Goal: Information Seeking & Learning: Check status

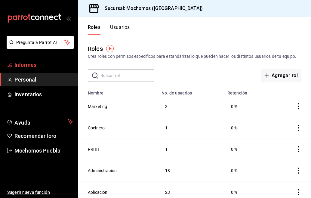
click at [45, 68] on span "Informes" at bounding box center [43, 65] width 59 height 8
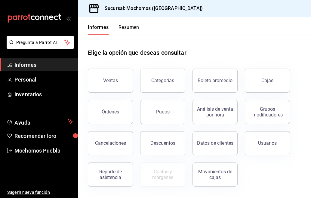
click at [126, 30] on font "Resumen" at bounding box center [128, 27] width 21 height 6
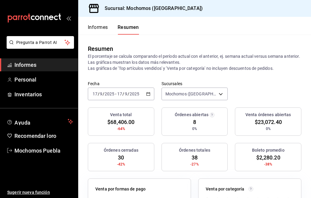
click at [146, 92] on icon "button" at bounding box center [148, 94] width 4 height 4
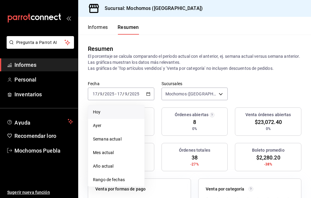
click at [108, 113] on span "Hoy" at bounding box center [116, 112] width 47 height 6
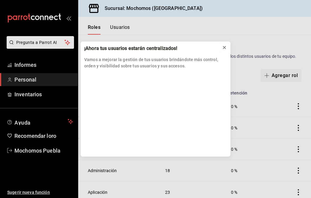
click at [226, 47] on icon at bounding box center [224, 47] width 5 height 5
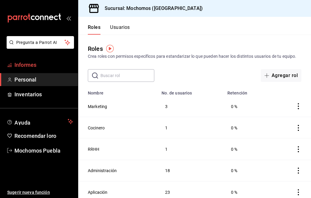
click at [44, 64] on span "Informes" at bounding box center [43, 65] width 59 height 8
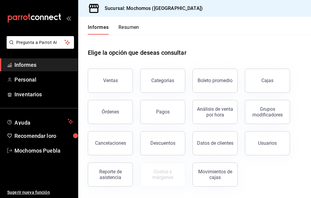
click at [126, 26] on font "Resumen" at bounding box center [128, 27] width 21 height 6
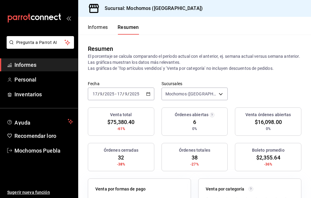
click at [148, 91] on div "2025-09-17 17 / 9 / 2025 - 2025-09-17 17 / 9 / 2025" at bounding box center [121, 93] width 66 height 13
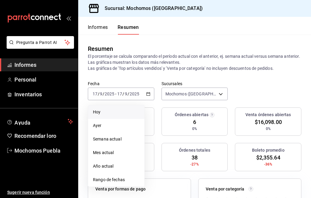
click at [105, 111] on span "Hoy" at bounding box center [116, 112] width 47 height 6
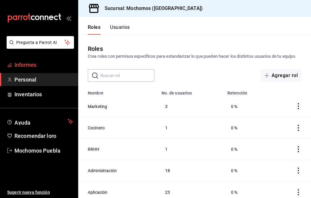
click at [29, 60] on link "Informes" at bounding box center [39, 64] width 78 height 13
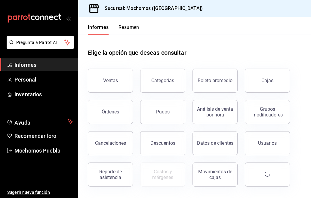
click at [128, 29] on font "Resumen" at bounding box center [128, 27] width 21 height 6
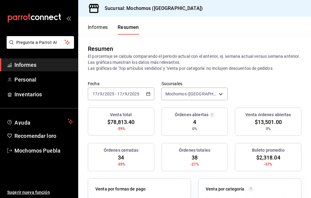
click at [147, 96] on icon "button" at bounding box center [148, 94] width 4 height 4
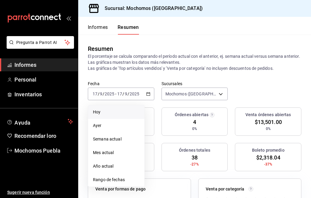
click at [102, 111] on span "Hoy" at bounding box center [116, 112] width 47 height 6
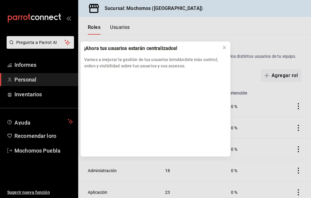
click at [28, 64] on div "¡Ahora tus usuarios estarán centralizados! Vamos a mejorar la gestión de tus us…" at bounding box center [155, 99] width 311 height 198
click at [222, 46] on icon at bounding box center [224, 47] width 5 height 5
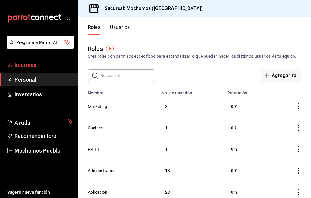
click at [40, 62] on span "Informes" at bounding box center [43, 65] width 59 height 8
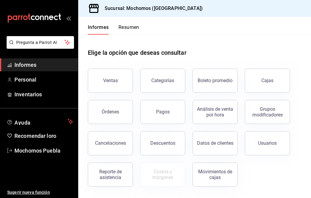
click at [127, 23] on div "Informes Resumen" at bounding box center [108, 26] width 61 height 18
click at [126, 27] on font "Resumen" at bounding box center [128, 27] width 21 height 6
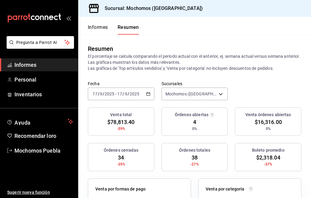
click at [149, 93] on div "[DATE] [DATE] - [DATE] [DATE]" at bounding box center [121, 93] width 66 height 13
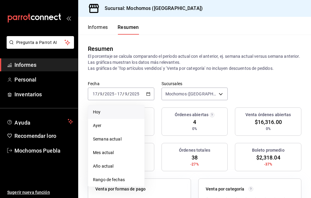
click at [105, 113] on span "Hoy" at bounding box center [116, 112] width 47 height 6
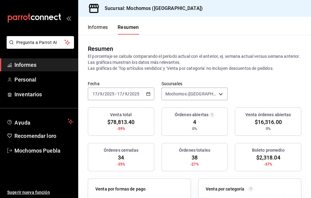
click at [147, 95] on icon "button" at bounding box center [148, 94] width 4 height 4
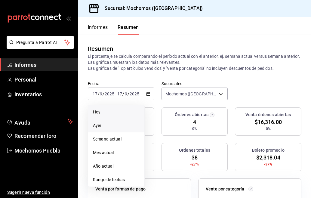
click at [105, 127] on span "Ayer" at bounding box center [116, 125] width 47 height 6
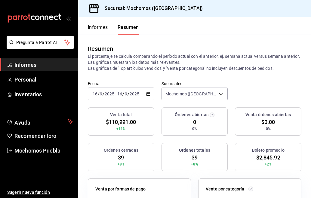
click at [148, 97] on div "2025-09-16 16 / 9 / 2025 - 2025-09-16 16 / 9 / 2025" at bounding box center [121, 93] width 66 height 13
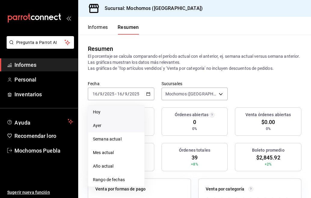
click at [105, 113] on span "Hoy" at bounding box center [116, 112] width 47 height 6
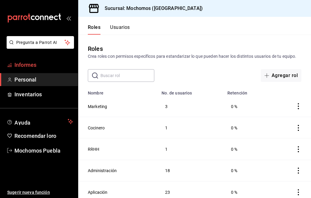
click at [31, 62] on font "Informes" at bounding box center [25, 65] width 22 height 6
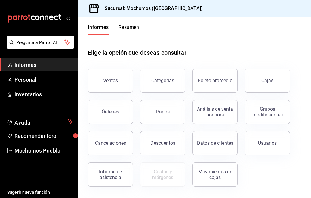
click at [134, 28] on font "Resumen" at bounding box center [128, 27] width 21 height 6
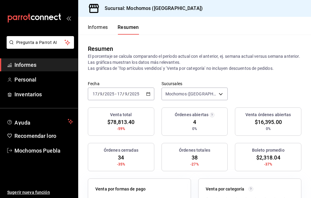
click at [149, 92] on div "[DATE] [DATE] - [DATE] [DATE]" at bounding box center [121, 93] width 66 height 13
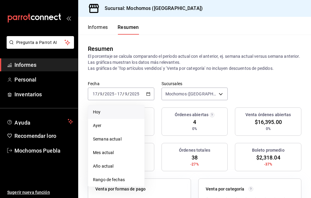
click at [97, 111] on font "Hoy" at bounding box center [97, 111] width 8 height 5
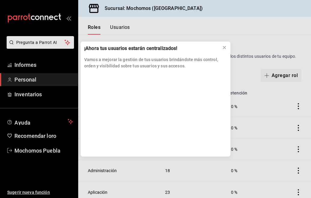
click at [23, 67] on div "¡Ahora tus usuarios estarán centralizados! Vamos a mejorar la gestión de tus us…" at bounding box center [155, 99] width 311 height 198
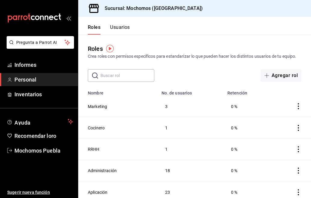
click at [219, 45] on div "Roles Crea roles con permisos específicos para estandarizar lo que pueden hacer…" at bounding box center [194, 51] width 232 height 15
click at [37, 62] on span "Informes" at bounding box center [43, 65] width 59 height 8
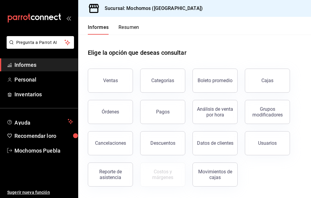
click at [125, 25] on font "Resumen" at bounding box center [128, 27] width 21 height 6
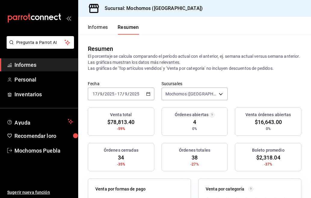
click at [149, 94] on div "[DATE] [DATE] - [DATE] [DATE]" at bounding box center [121, 93] width 66 height 13
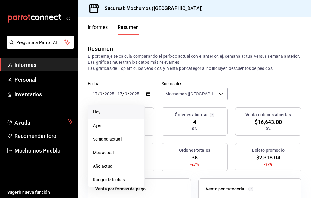
click at [107, 111] on span "Hoy" at bounding box center [116, 112] width 47 height 6
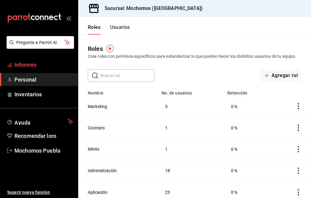
click at [42, 63] on span "Informes" at bounding box center [43, 65] width 59 height 8
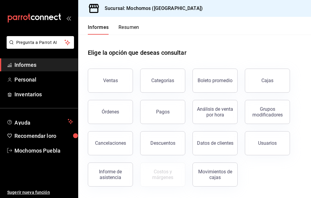
click at [126, 27] on font "Resumen" at bounding box center [128, 27] width 21 height 6
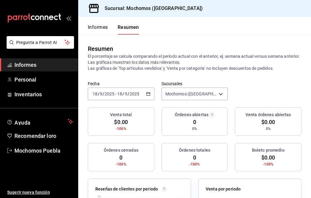
click at [146, 93] on \(Stroke\) "button" at bounding box center [148, 93] width 4 height 3
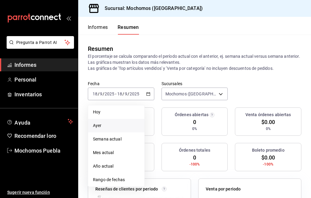
click at [109, 124] on span "Ayer" at bounding box center [116, 125] width 47 height 6
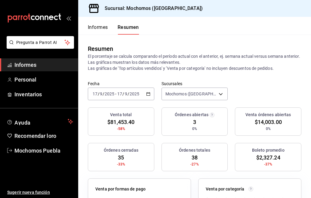
click at [150, 94] on div "[DATE] [DATE] - [DATE] [DATE]" at bounding box center [121, 93] width 66 height 13
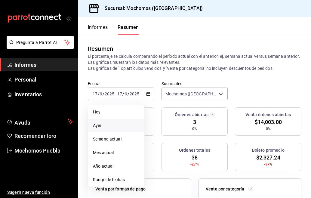
click at [102, 124] on span "Ayer" at bounding box center [116, 125] width 47 height 6
